Goal: Navigation & Orientation: Find specific page/section

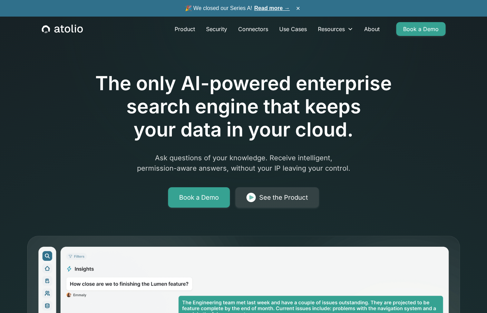
click at [217, 150] on div "The only AI-powered enterprise search engine that keeps your data in your cloud…" at bounding box center [243, 120] width 353 height 174
drag, startPoint x: 228, startPoint y: 145, endPoint x: 228, endPoint y: 148, distance: 3.5
click at [228, 148] on div "The only AI-powered enterprise search engine that keeps your data in your cloud…" at bounding box center [243, 120] width 353 height 174
click at [222, 149] on div "The only AI-powered enterprise search engine that keeps your data in your cloud…" at bounding box center [243, 120] width 353 height 174
click at [221, 149] on div "The only AI-powered enterprise search engine that keeps your data in your cloud…" at bounding box center [243, 120] width 353 height 174
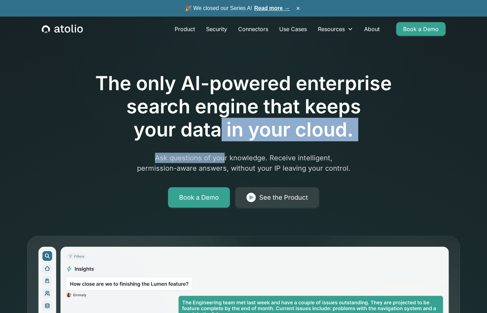
click at [217, 141] on div "The only AI-powered enterprise search engine that keeps your data in your cloud…" at bounding box center [243, 120] width 353 height 174
click at [217, 141] on h1 "The only AI-powered enterprise search engine that keeps your data in your cloud." at bounding box center [243, 107] width 353 height 70
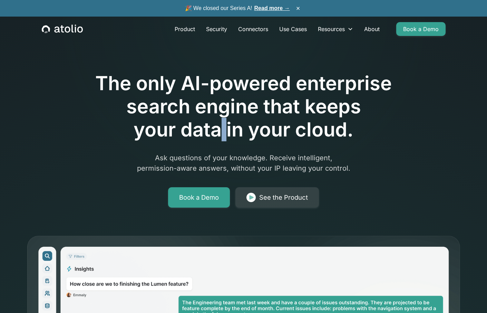
click at [217, 141] on h1 "The only AI-powered enterprise search engine that keeps your data in your cloud." at bounding box center [243, 107] width 353 height 70
click at [291, 198] on div "See the Product" at bounding box center [283, 198] width 49 height 10
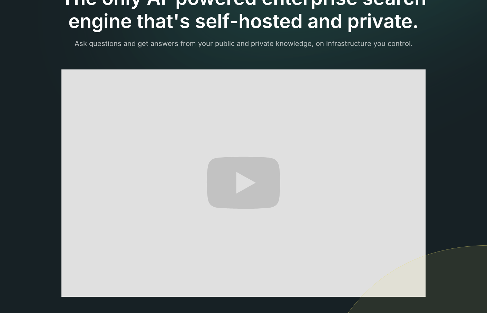
scroll to position [69, 0]
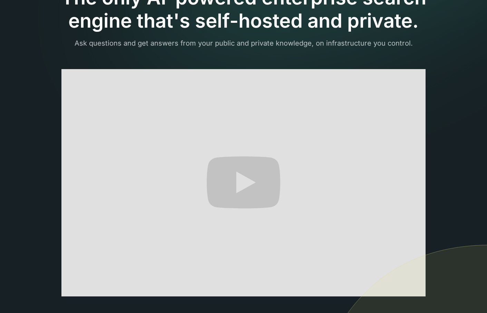
click at [469, 151] on section "The only AI-powered enterprise search engine that's self-hosted and private. As…" at bounding box center [243, 182] width 487 height 503
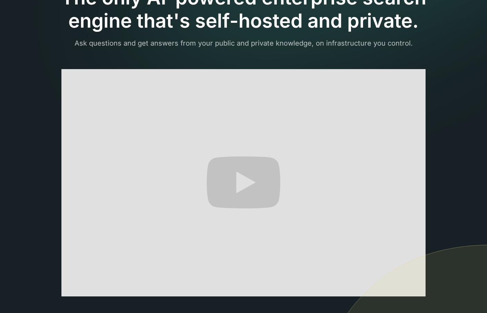
click at [469, 151] on section "The only AI-powered enterprise search engine that's self-hosted and private. As…" at bounding box center [243, 182] width 487 height 503
